Goal: Task Accomplishment & Management: Manage account settings

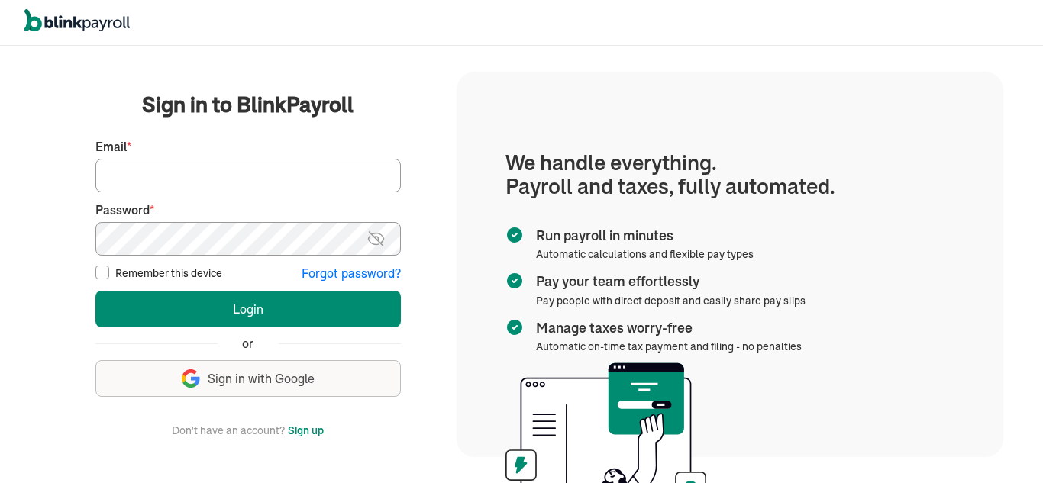
type input "progplastering@gmail.com"
